Goal: Transaction & Acquisition: Download file/media

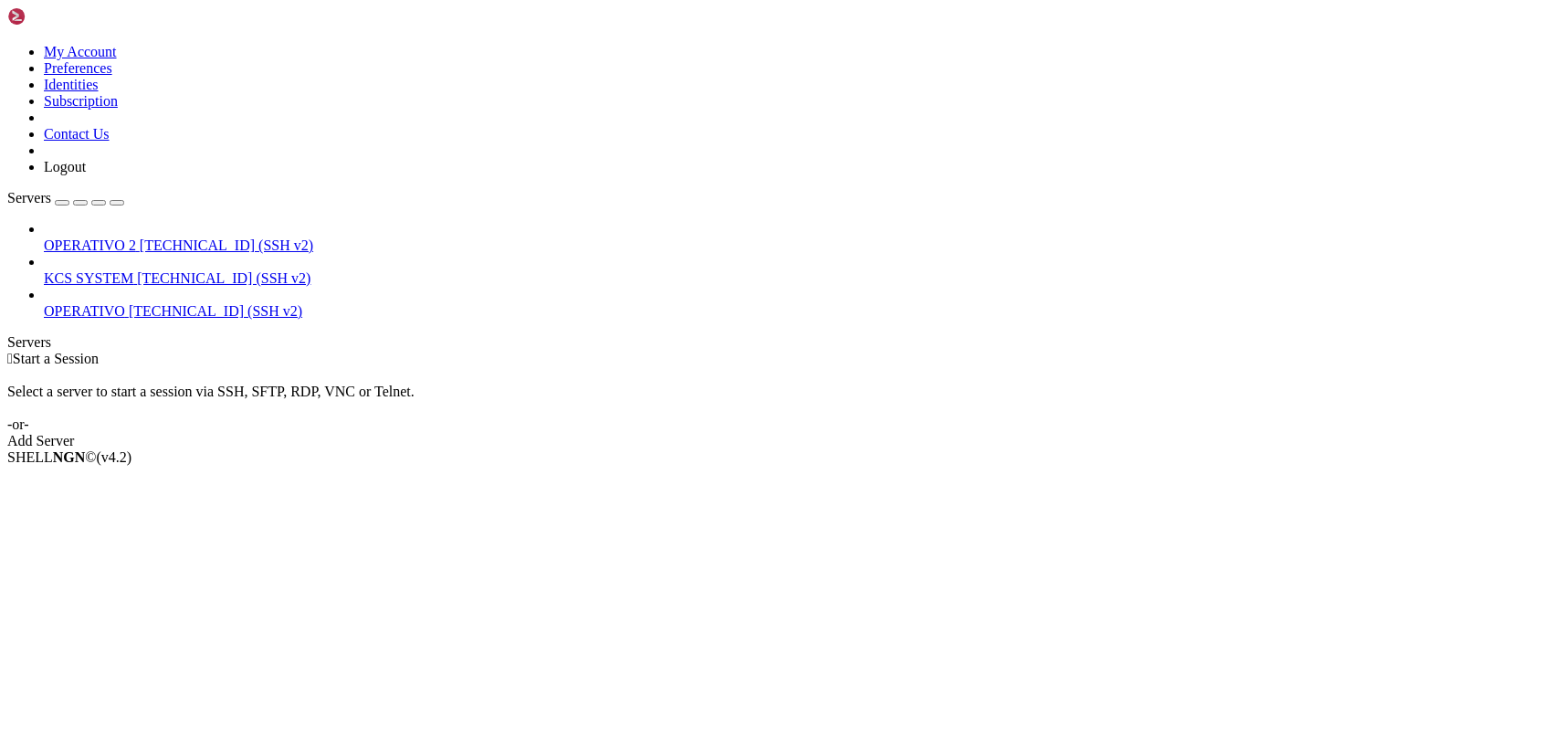
click at [44, 270] on icon at bounding box center [44, 270] width 0 height 0
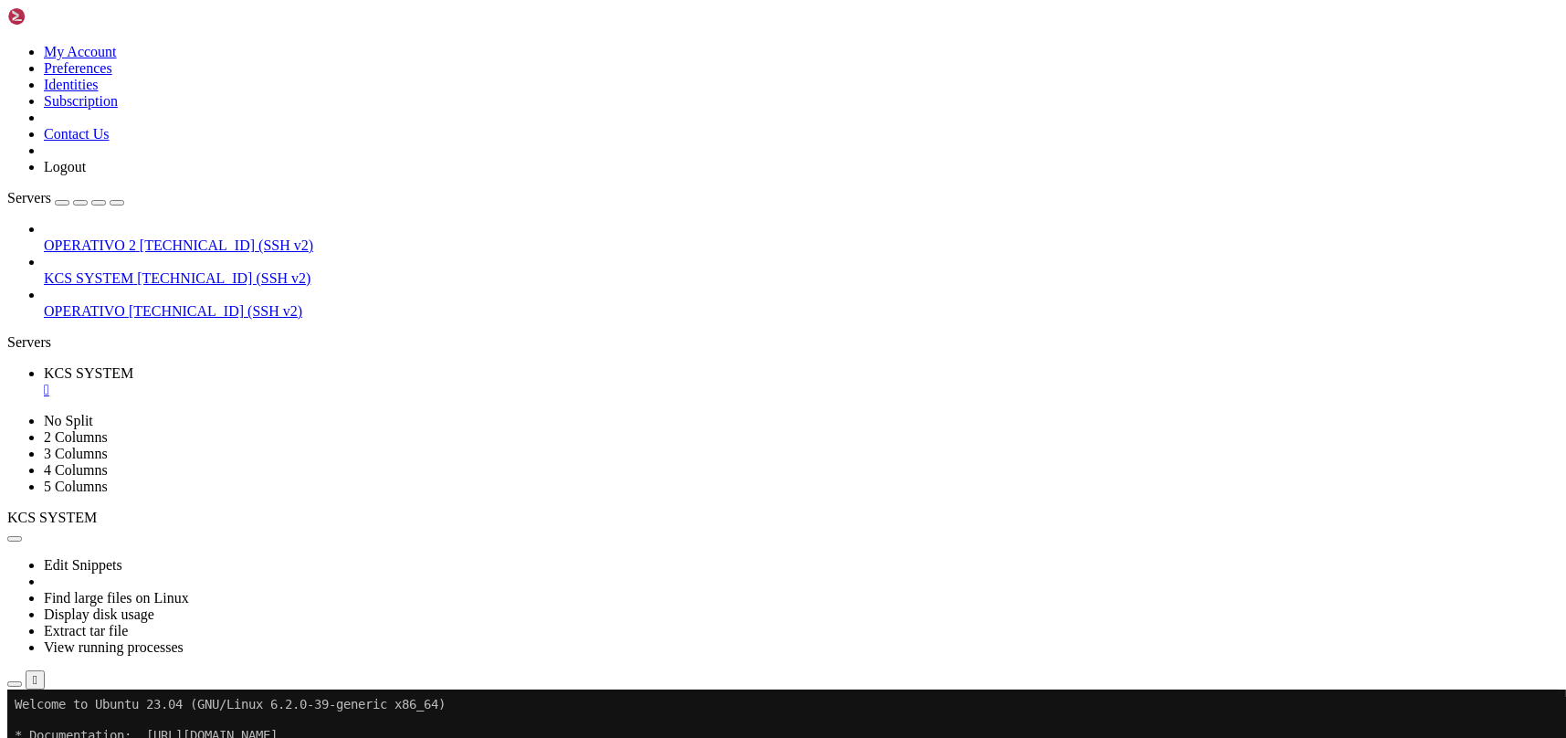
click at [15, 684] on icon "button" at bounding box center [15, 684] width 0 height 0
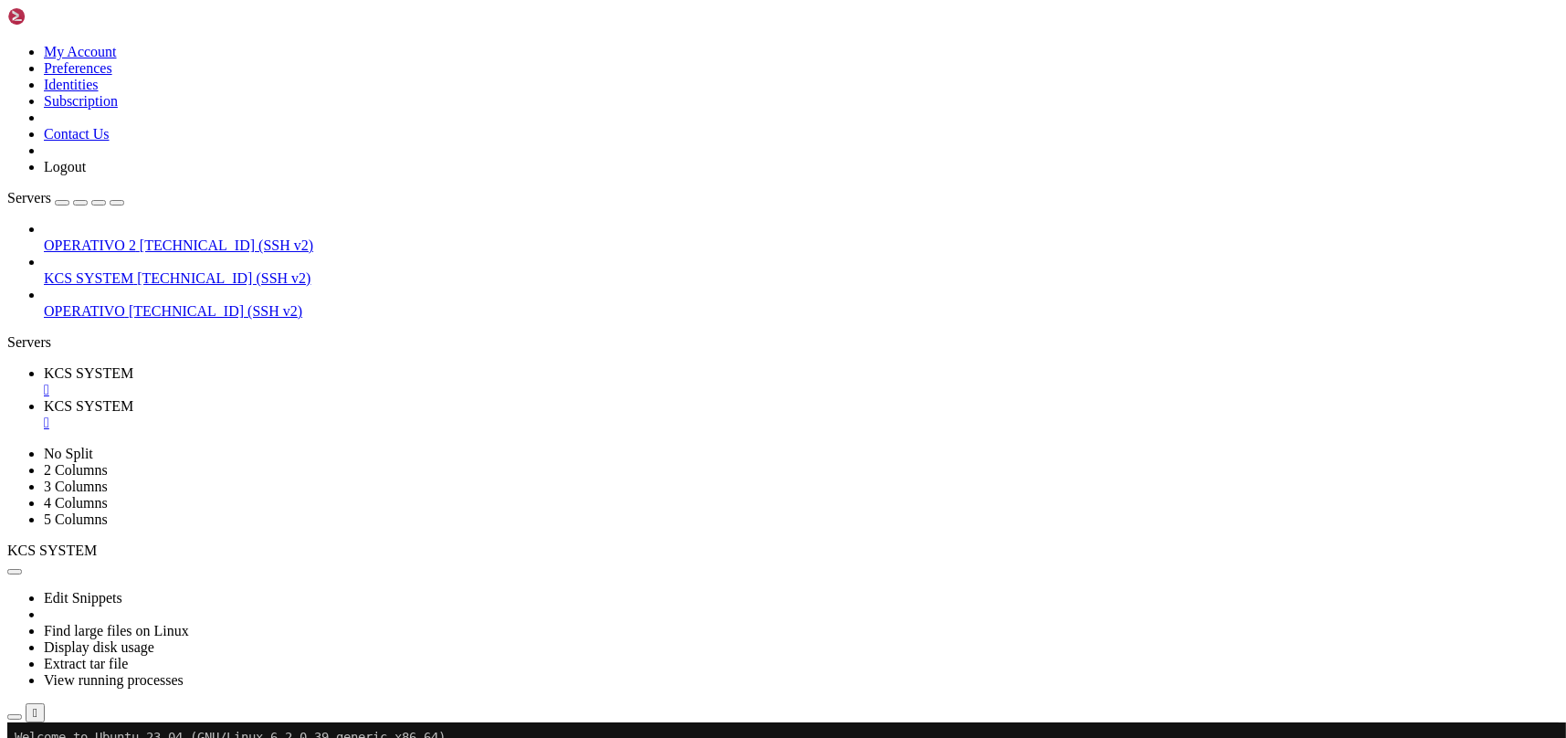
scroll to position [365, 0]
click at [377, 634] on td " templates" at bounding box center [365, 643] width 712 height 18
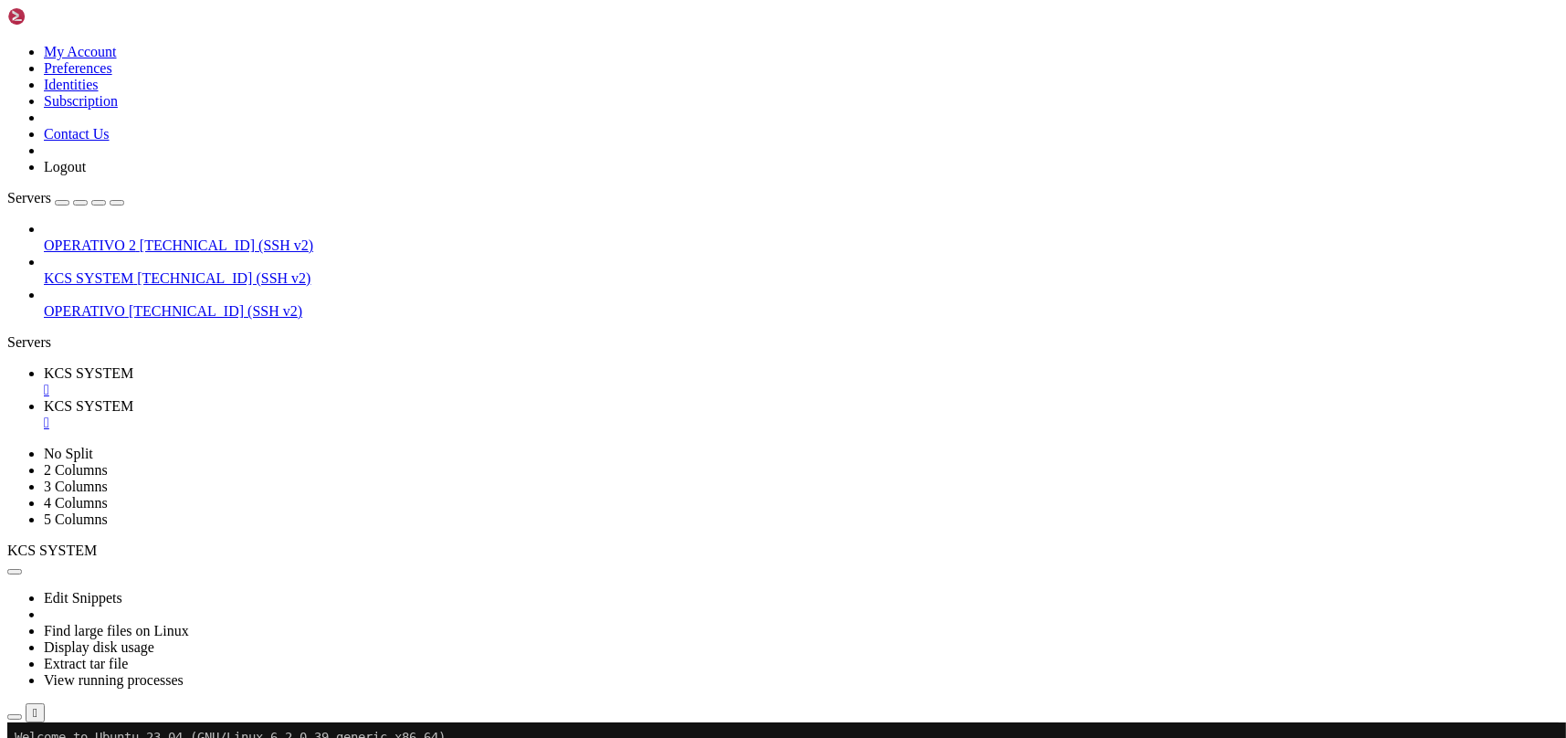
click at [377, 634] on td " templates" at bounding box center [365, 643] width 712 height 18
click at [83, 270] on span "KCS SYSTEM" at bounding box center [89, 278] width 90 height 16
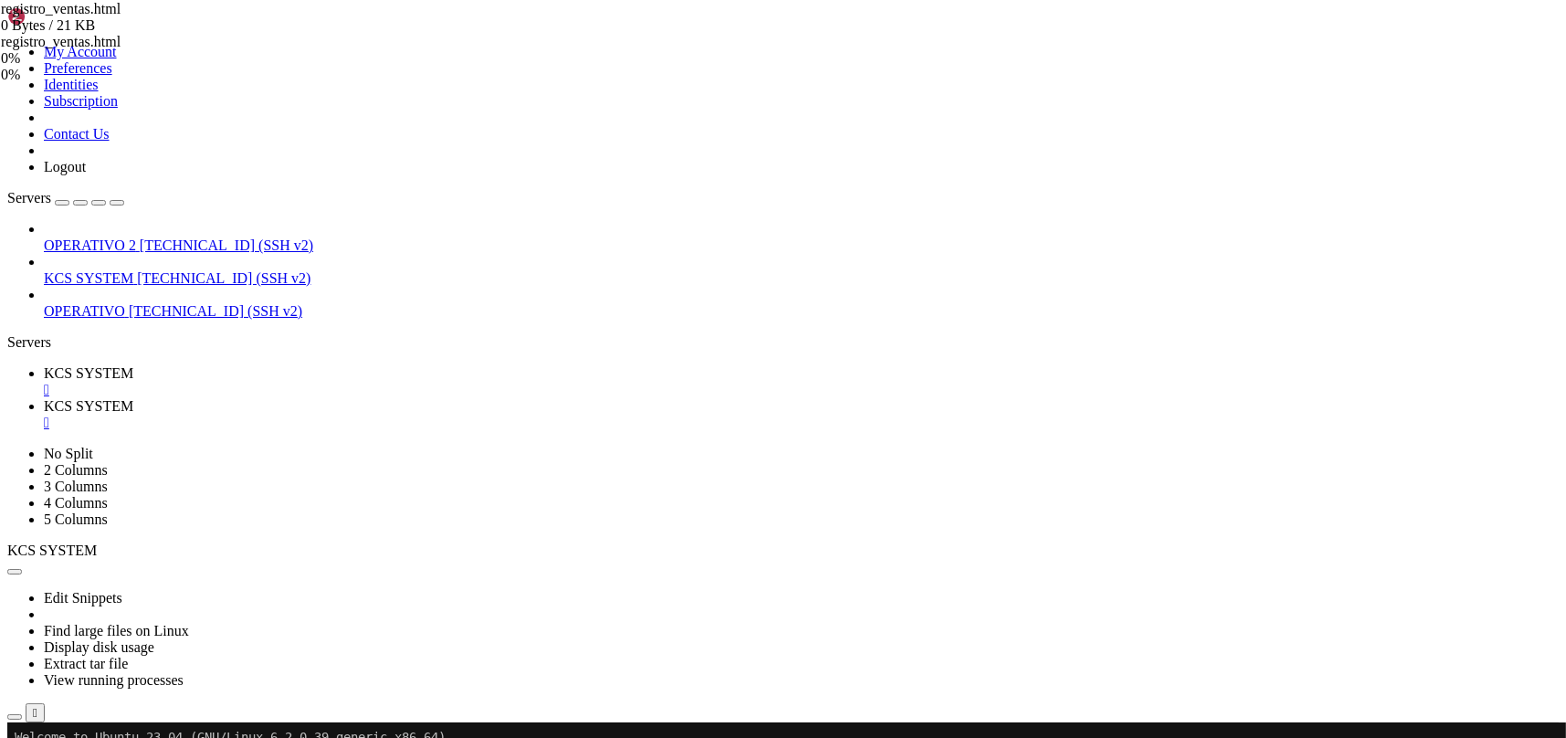
click at [133, 365] on span "KCS SYSTEM" at bounding box center [89, 373] width 90 height 16
click at [414, 398] on link "KCS SYSTEM " at bounding box center [801, 414] width 1515 height 33
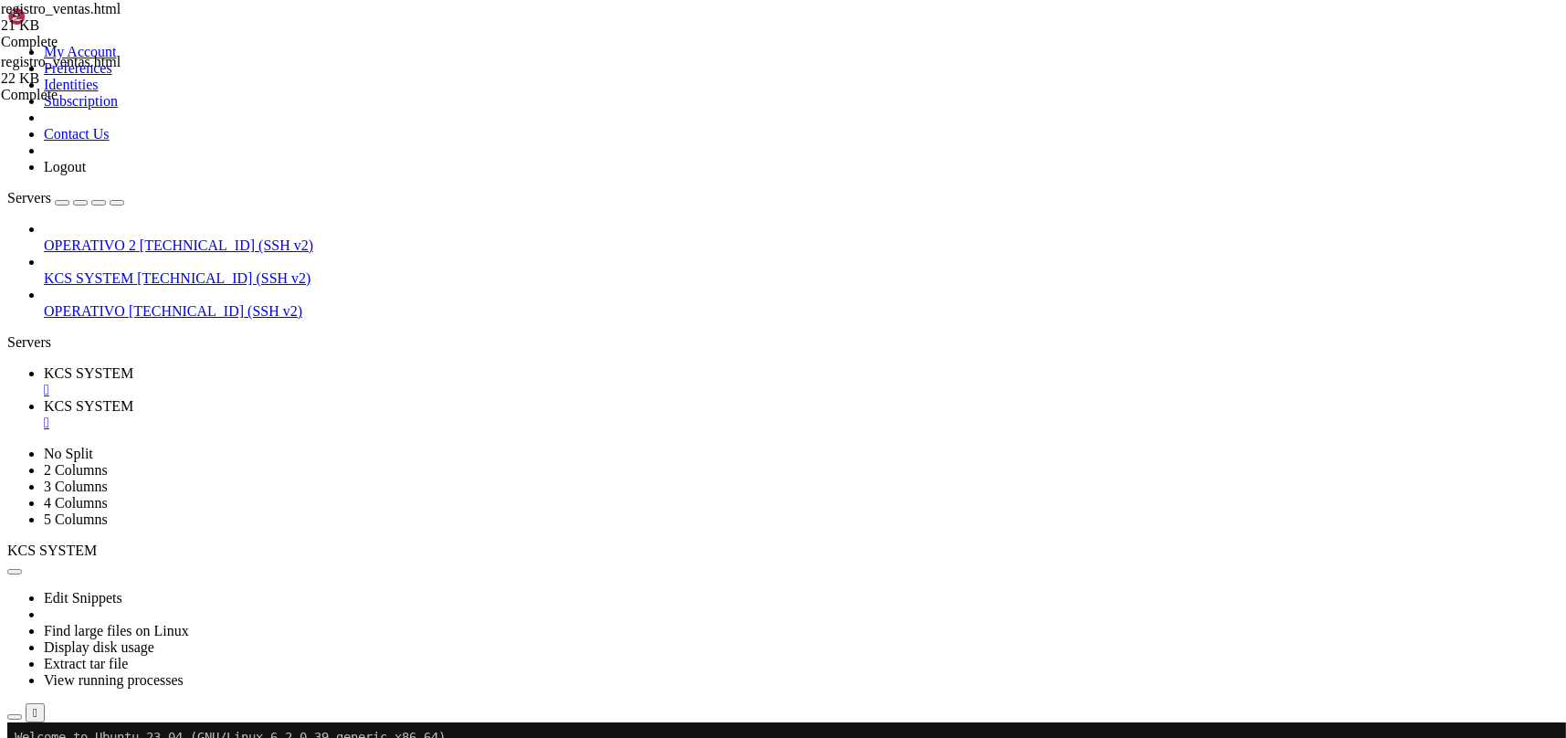
type input "/home/ubuntu/31-app-odoo2"
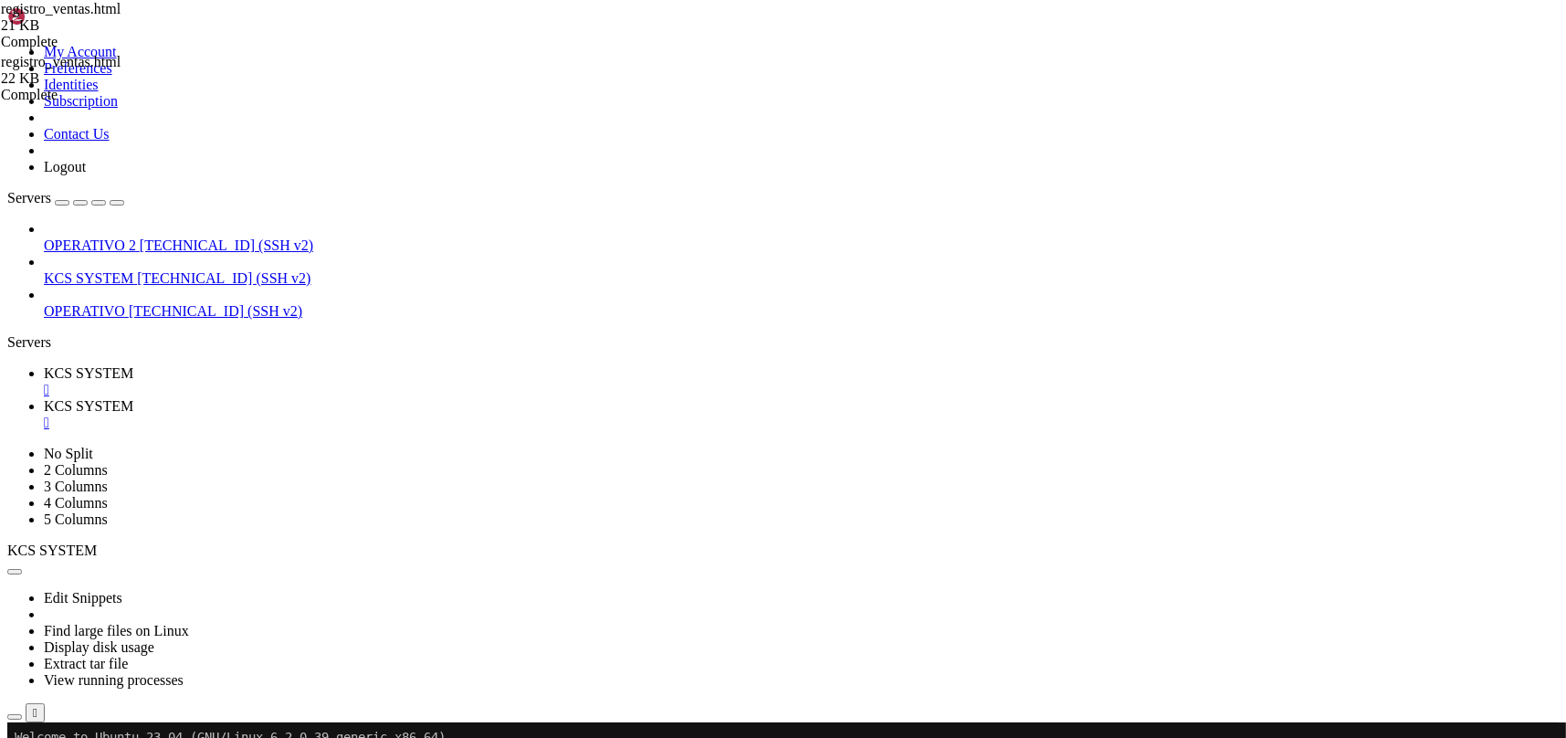
click at [133, 365] on span "KCS SYSTEM" at bounding box center [89, 373] width 90 height 16
